Goal: Transaction & Acquisition: Purchase product/service

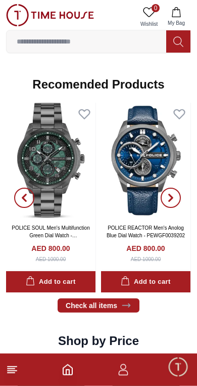
scroll to position [933, 0]
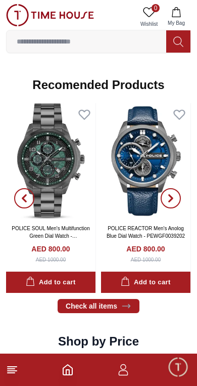
click at [53, 175] on img at bounding box center [51, 160] width 90 height 115
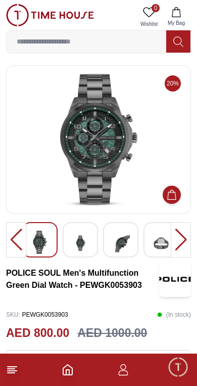
click at [82, 243] on img at bounding box center [80, 243] width 18 height 25
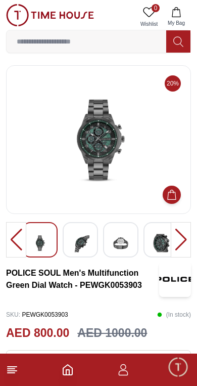
click at [103, 242] on div at bounding box center [120, 239] width 35 height 35
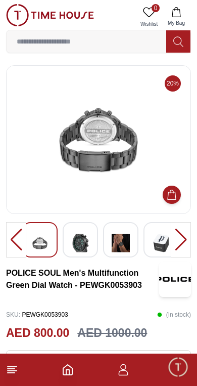
click at [98, 235] on div at bounding box center [80, 239] width 35 height 35
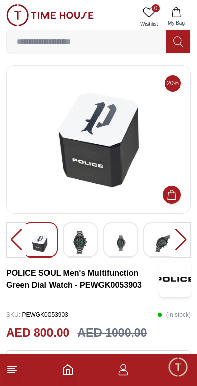
click at [138, 242] on div at bounding box center [120, 239] width 35 height 35
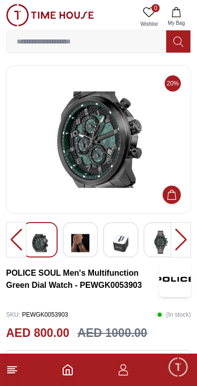
click at [157, 236] on img at bounding box center [161, 242] width 18 height 23
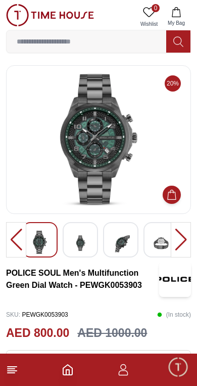
click at [166, 243] on img at bounding box center [161, 243] width 18 height 25
click at [163, 249] on img at bounding box center [161, 243] width 18 height 25
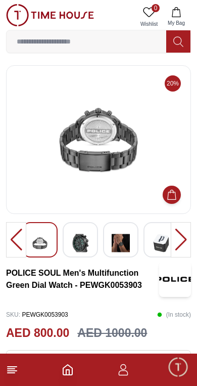
click at [124, 239] on img at bounding box center [121, 243] width 18 height 25
click at [87, 239] on img at bounding box center [80, 243] width 18 height 25
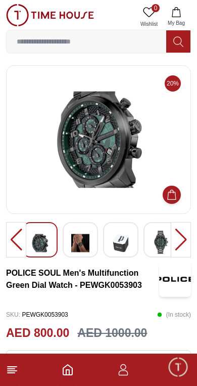
click at [48, 241] on img at bounding box center [40, 243] width 18 height 25
click at [170, 241] on img at bounding box center [161, 242] width 18 height 23
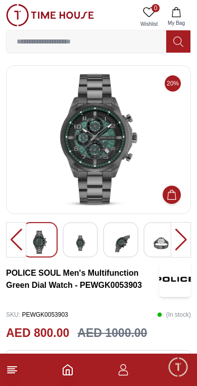
click at [97, 144] on img at bounding box center [99, 140] width 168 height 132
click at [104, 143] on img at bounding box center [99, 140] width 168 height 132
click at [103, 144] on img at bounding box center [99, 140] width 168 height 132
click at [103, 148] on img at bounding box center [99, 140] width 168 height 132
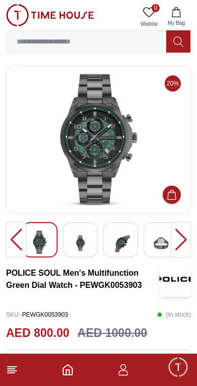
click at [27, 44] on input at bounding box center [87, 41] width 160 height 20
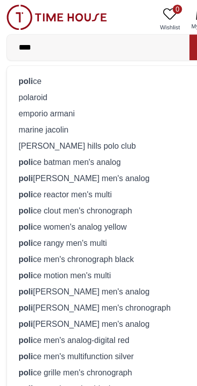
type input "****"
click at [24, 67] on strong "poli" at bounding box center [23, 71] width 13 height 8
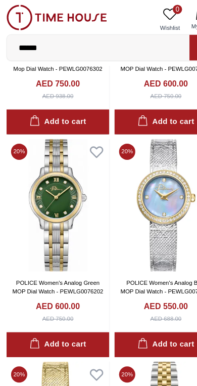
scroll to position [176, 0]
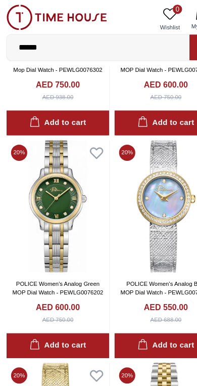
click at [44, 43] on input "******" at bounding box center [87, 41] width 160 height 20
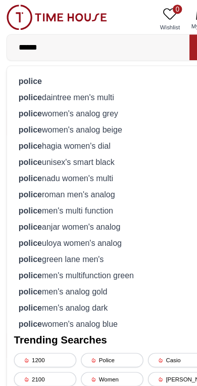
scroll to position [115, 0]
click at [36, 81] on div "police daintree men's multi" at bounding box center [99, 85] width 172 height 14
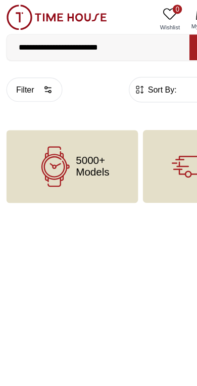
click at [112, 42] on input "**********" at bounding box center [87, 41] width 160 height 20
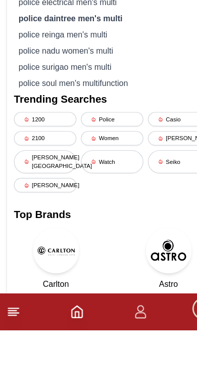
click at [86, 229] on div "Watch" at bounding box center [98, 239] width 55 height 20
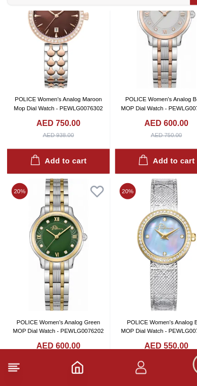
click at [16, 354] on footer at bounding box center [98, 370] width 197 height 32
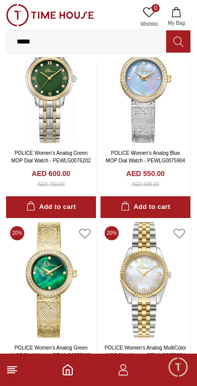
click at [64, 366] on icon "Home" at bounding box center [68, 370] width 12 height 12
click at [65, 386] on html "100% Genuine products with International Warranty Shop From [GEOGRAPHIC_DATA] |…" at bounding box center [98, 240] width 197 height 2190
click at [65, 369] on icon "Home" at bounding box center [68, 370] width 12 height 12
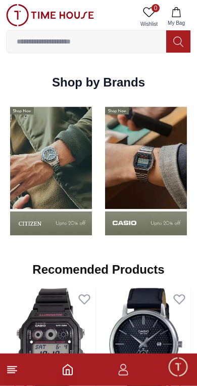
scroll to position [749, 0]
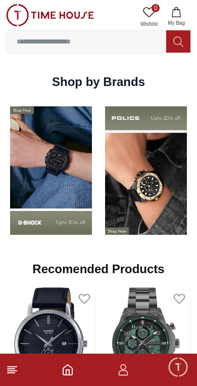
click at [123, 190] on img at bounding box center [146, 170] width 90 height 141
click at [142, 199] on img at bounding box center [146, 170] width 90 height 141
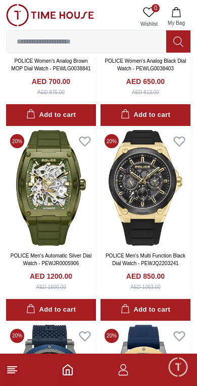
scroll to position [1187, 0]
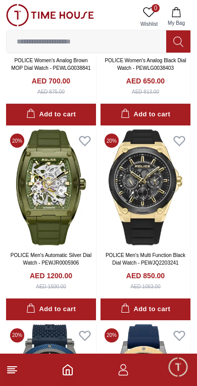
click at [162, 185] on img at bounding box center [146, 188] width 90 height 116
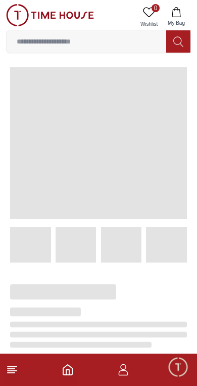
click at [134, 197] on span at bounding box center [98, 143] width 177 height 152
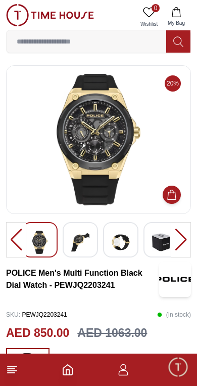
click at [74, 244] on img at bounding box center [80, 242] width 18 height 23
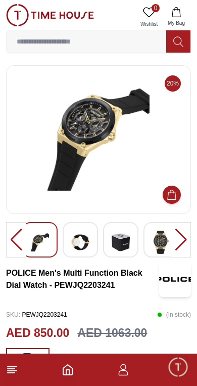
click at [124, 249] on img at bounding box center [121, 242] width 18 height 23
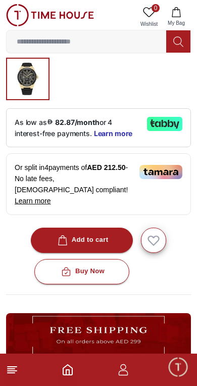
scroll to position [297, 0]
